Goal: Check status: Check status

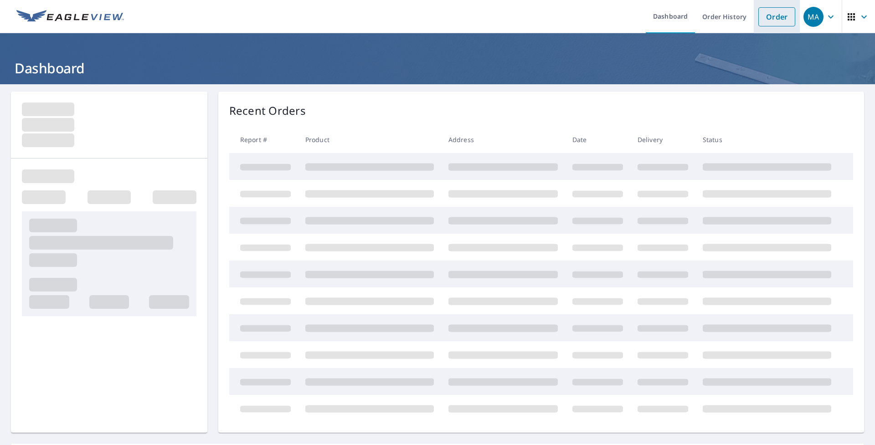
click at [769, 24] on link "Order" at bounding box center [776, 16] width 37 height 19
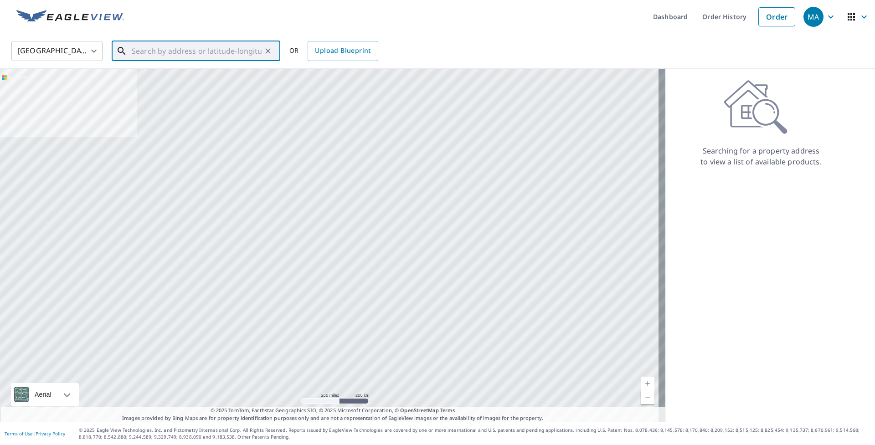
click at [215, 54] on input "text" at bounding box center [197, 51] width 130 height 26
paste input "[STREET_ADDRESS]"
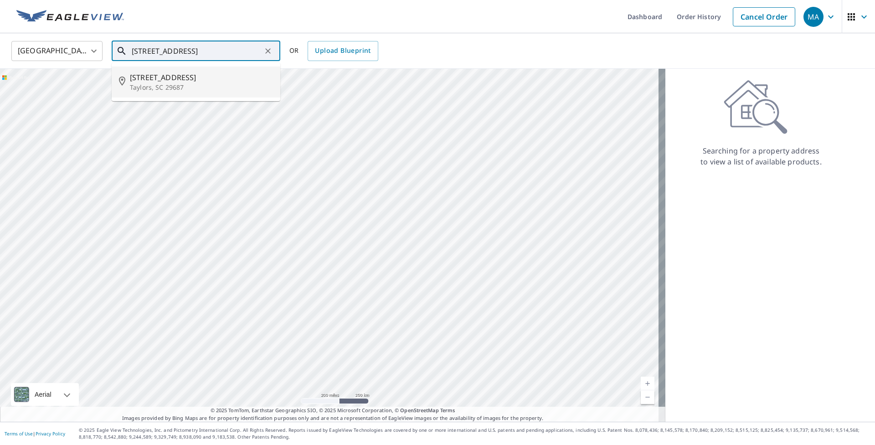
click at [214, 75] on span "[STREET_ADDRESS]" at bounding box center [201, 77] width 143 height 11
type input "[STREET_ADDRESS]"
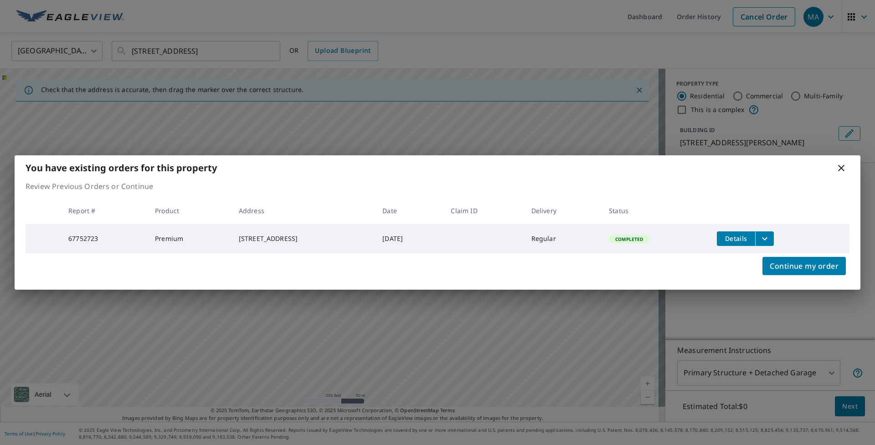
click at [842, 167] on icon at bounding box center [840, 168] width 11 height 11
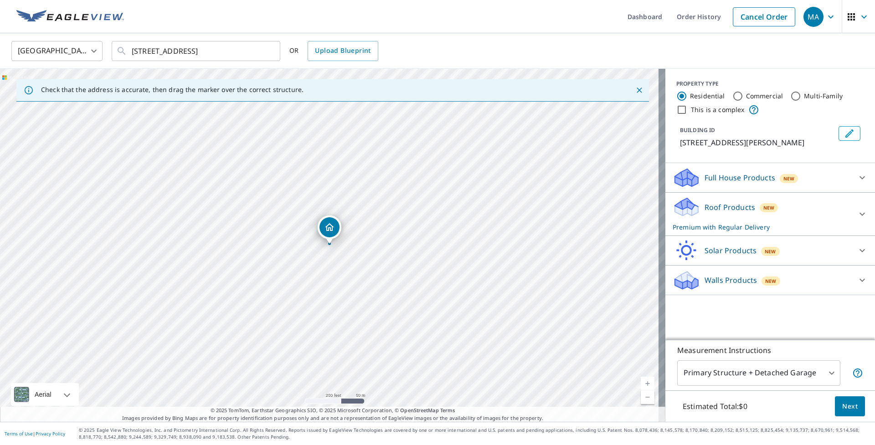
click at [733, 210] on p "Roof Products" at bounding box center [729, 207] width 51 height 11
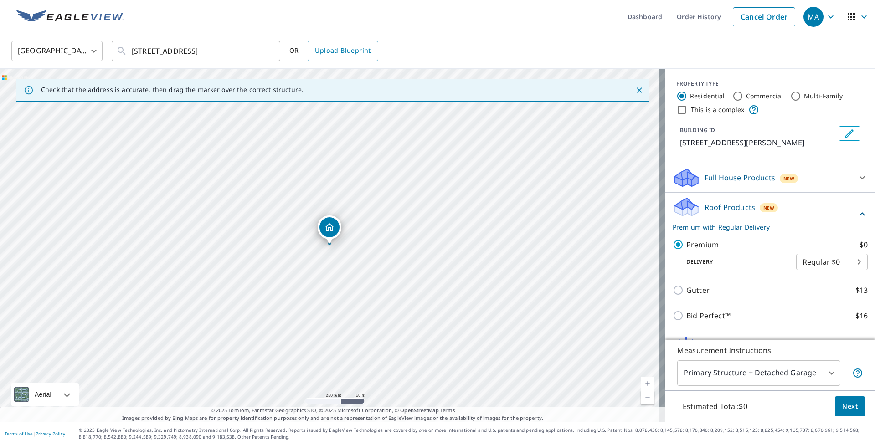
click at [738, 204] on p "Roof Products" at bounding box center [729, 207] width 51 height 11
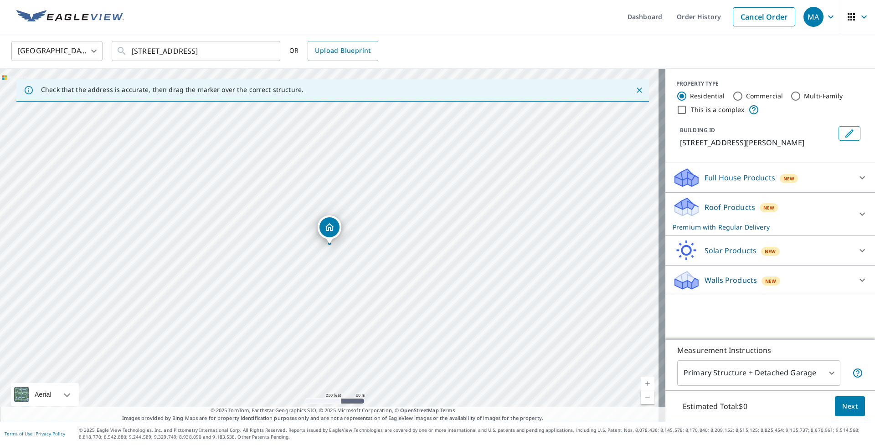
click at [773, 378] on body "MA MA Dashboard Order History Cancel Order MA [GEOGRAPHIC_DATA] [GEOGRAPHIC_DAT…" at bounding box center [437, 222] width 875 height 445
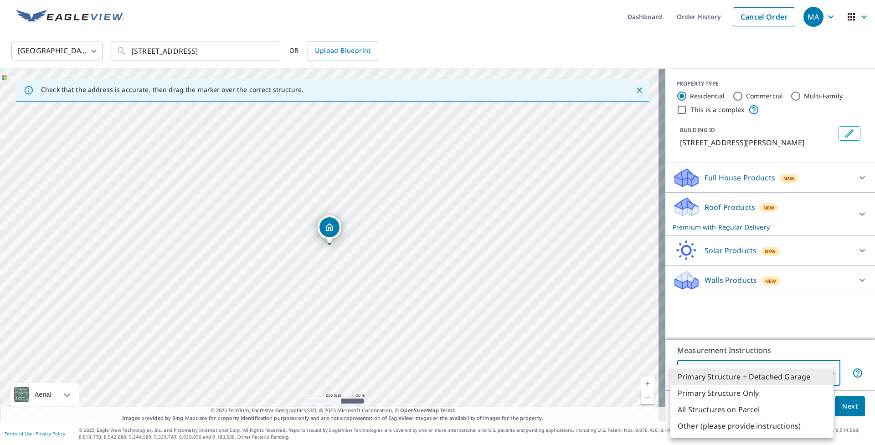
click at [744, 390] on li "Primary Structure Only" at bounding box center [751, 393] width 163 height 16
type input "2"
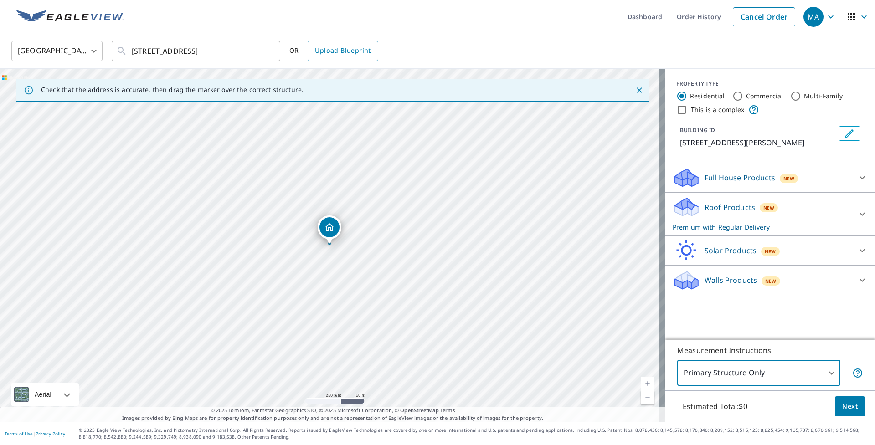
click at [842, 410] on span "Next" at bounding box center [849, 406] width 15 height 11
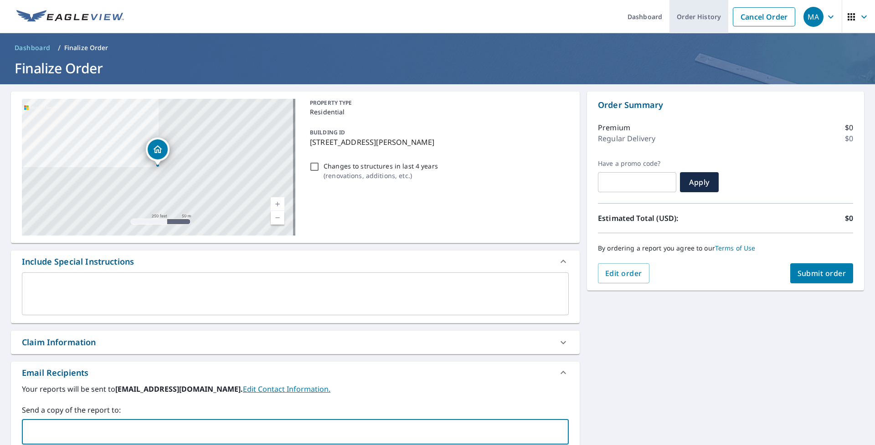
click at [692, 19] on link "Order History" at bounding box center [698, 16] width 59 height 33
checkbox input "true"
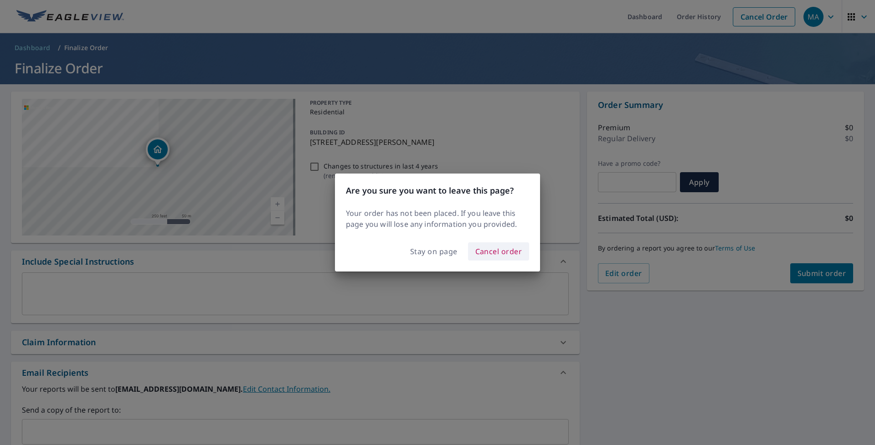
click at [496, 251] on span "Cancel order" at bounding box center [498, 251] width 47 height 13
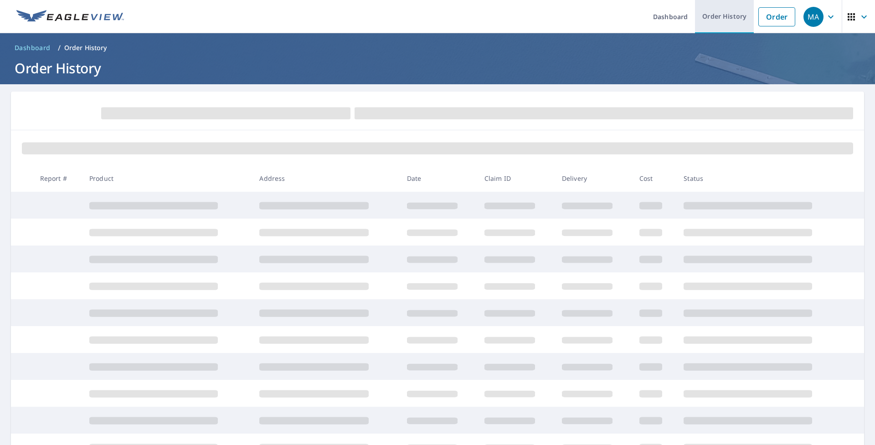
click at [719, 20] on link "Order History" at bounding box center [724, 16] width 59 height 33
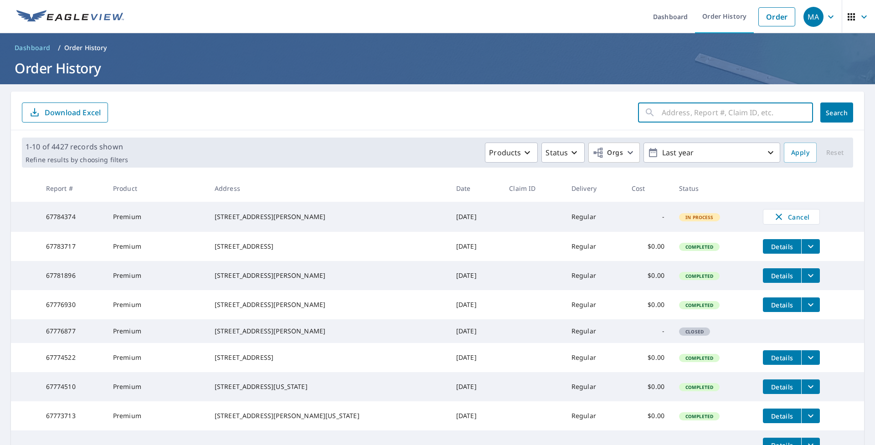
click at [705, 117] on input "text" at bounding box center [736, 113] width 151 height 26
paste input "[STREET_ADDRESS]"
type input "[STREET_ADDRESS]"
click at [833, 118] on button "Search" at bounding box center [836, 112] width 33 height 20
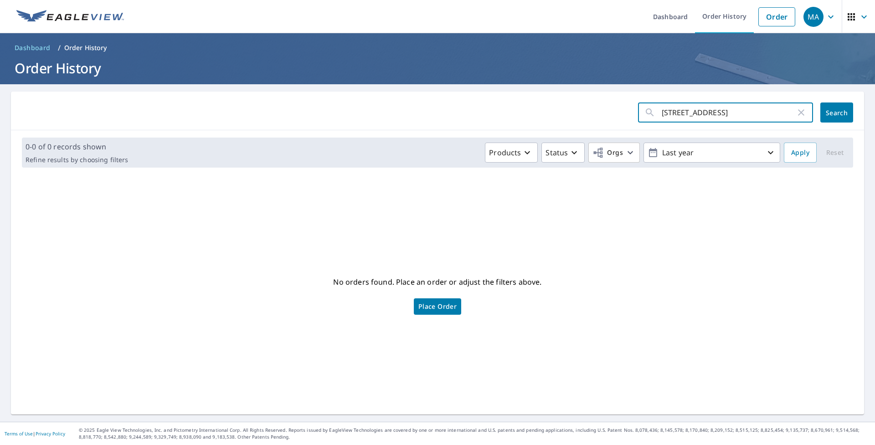
click at [767, 107] on input "[STREET_ADDRESS]" at bounding box center [728, 113] width 134 height 26
click at [771, 112] on input "[STREET_ADDRESS]" at bounding box center [728, 113] width 134 height 26
type input "[STREET_ADDRESS]"
click at [827, 112] on span "Search" at bounding box center [836, 112] width 18 height 9
click at [661, 111] on input "[STREET_ADDRESS]" at bounding box center [728, 113] width 134 height 26
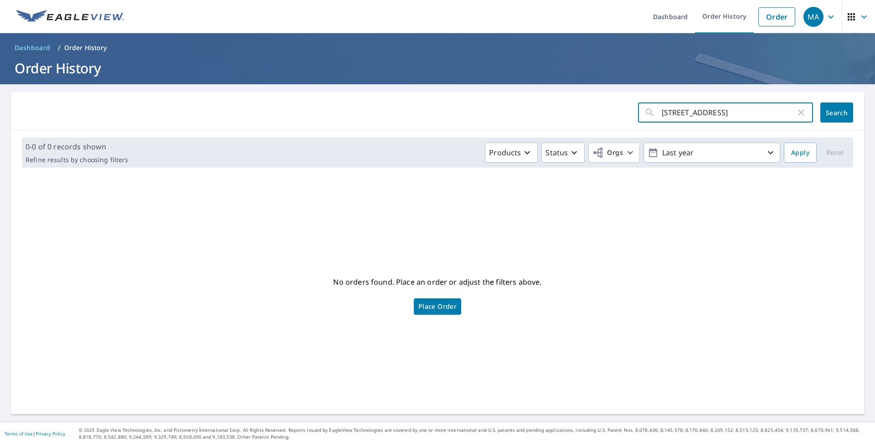
type input "[STREET_ADDRESS]"
click at [834, 115] on span "Search" at bounding box center [836, 112] width 18 height 9
click at [747, 106] on input "[STREET_ADDRESS]" at bounding box center [728, 113] width 134 height 26
click at [797, 113] on icon "button" at bounding box center [800, 112] width 11 height 11
click at [827, 112] on span "Search" at bounding box center [836, 112] width 18 height 9
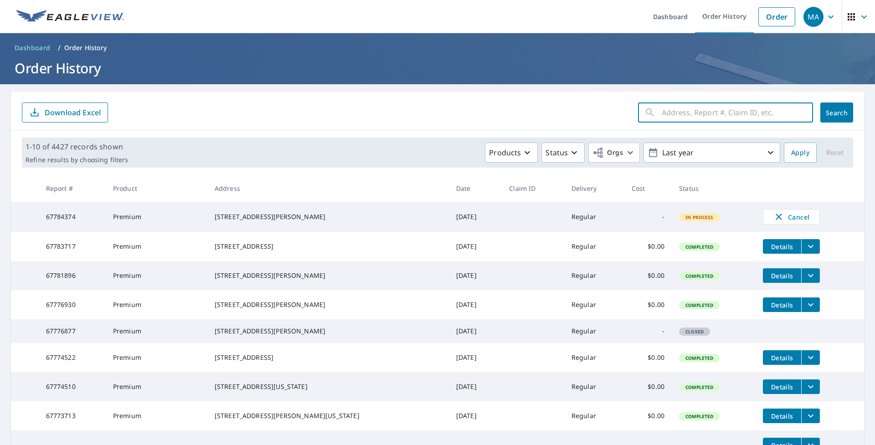
click at [724, 114] on input "text" at bounding box center [736, 113] width 151 height 26
paste input "[STREET_ADDRESS]"
type input "[STREET_ADDRESS]"
click at [827, 110] on span "Search" at bounding box center [836, 112] width 18 height 9
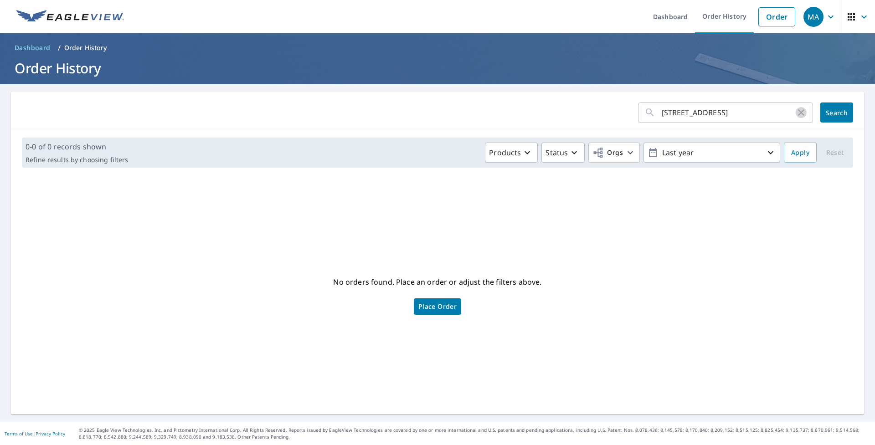
click at [795, 113] on icon "button" at bounding box center [800, 112] width 11 height 11
click at [838, 111] on span "Search" at bounding box center [836, 112] width 18 height 9
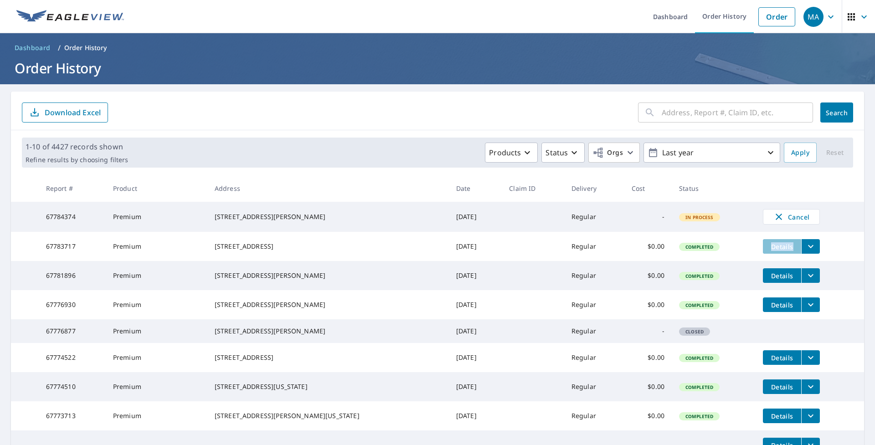
click at [768, 249] on span "Details" at bounding box center [781, 246] width 27 height 9
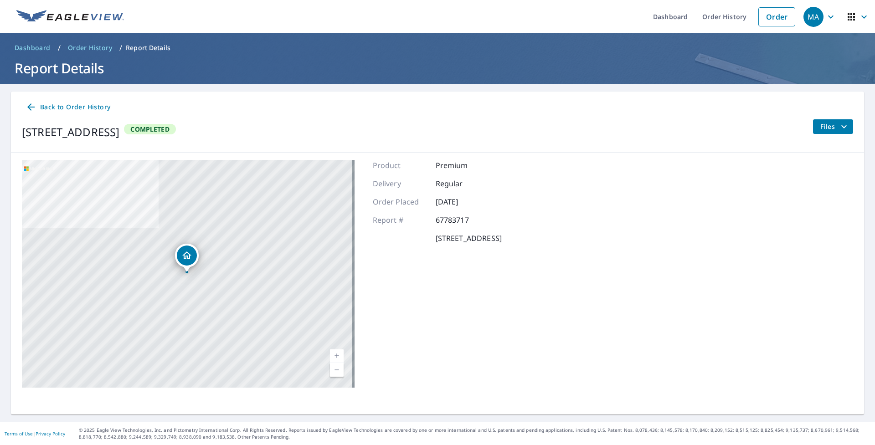
click at [820, 125] on span "Files" at bounding box center [834, 126] width 29 height 11
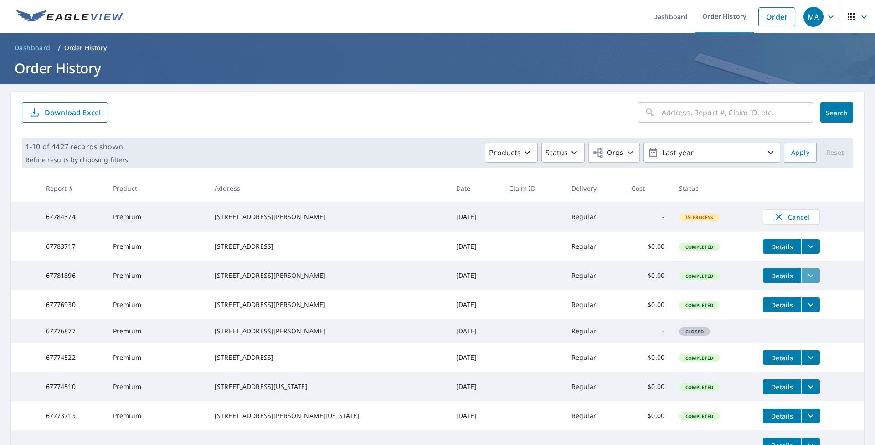
click at [805, 281] on icon "filesDropdownBtn-67781896" at bounding box center [810, 275] width 11 height 11
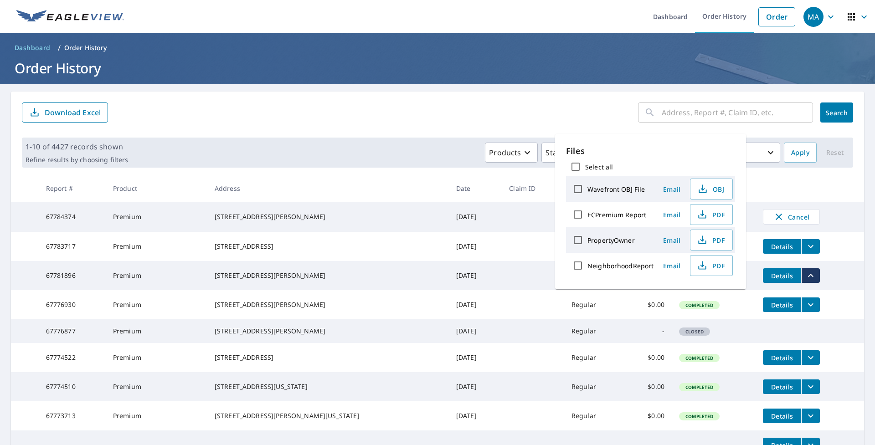
click at [836, 277] on td "Details" at bounding box center [809, 275] width 108 height 29
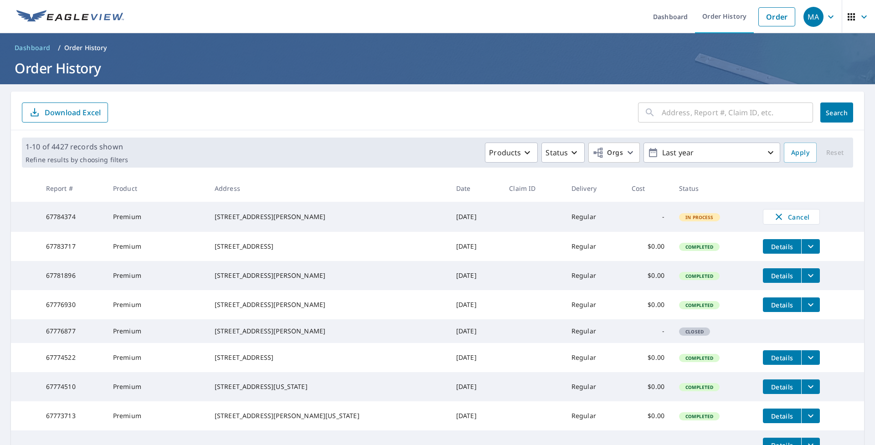
click at [805, 281] on icon "filesDropdownBtn-67781896" at bounding box center [810, 275] width 11 height 11
